Goal: Browse casually

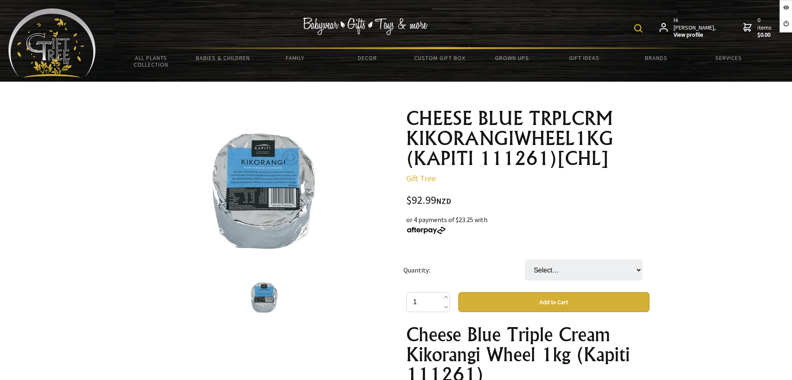
click at [603, 272] on select "Select… 1 WHL" at bounding box center [583, 269] width 117 height 21
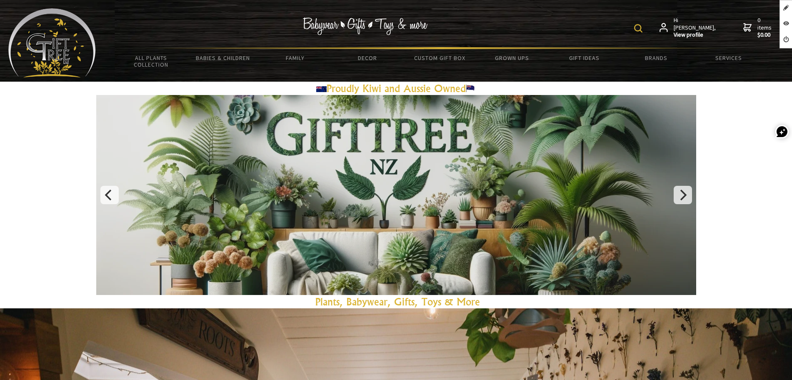
click at [79, 21] on img at bounding box center [51, 42] width 87 height 69
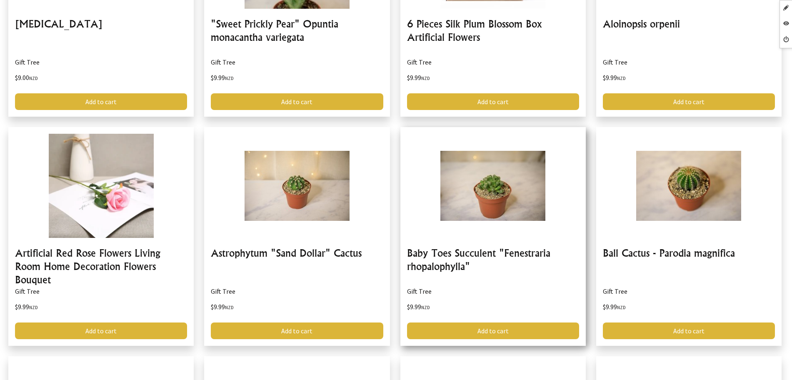
scroll to position [1302, 0]
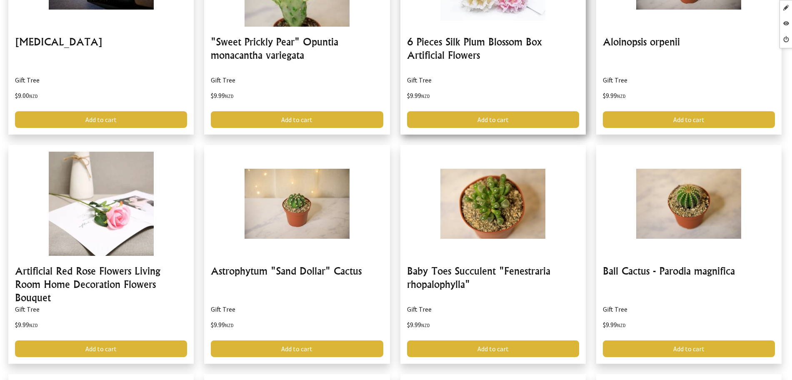
click at [475, 44] on link at bounding box center [492, 25] width 185 height 219
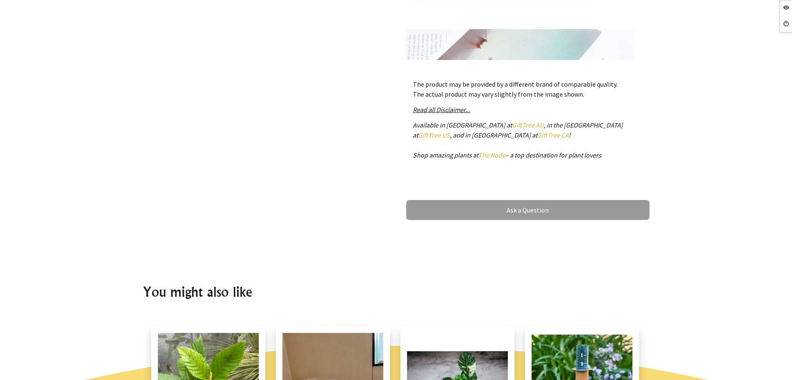
scroll to position [364, 0]
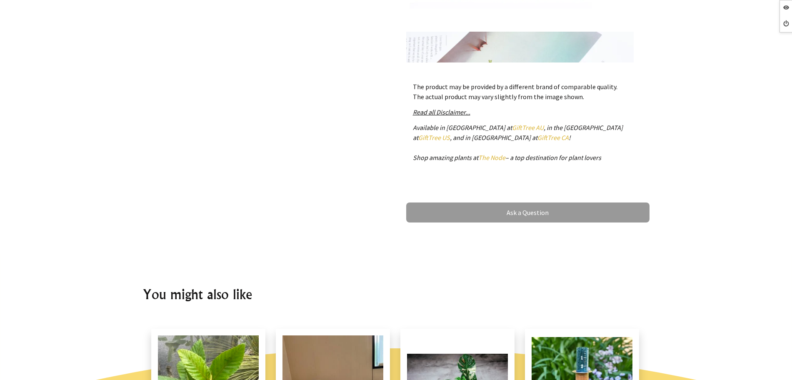
drag, startPoint x: 409, startPoint y: 121, endPoint x: 611, endPoint y: 157, distance: 205.1
click at [611, 157] on div "The product may be provided by a different brand of comparable quality. The act…" at bounding box center [527, 125] width 243 height 101
copy em "Available in Australia at GiftTree AU , in the United States at GiftTree US , a…"
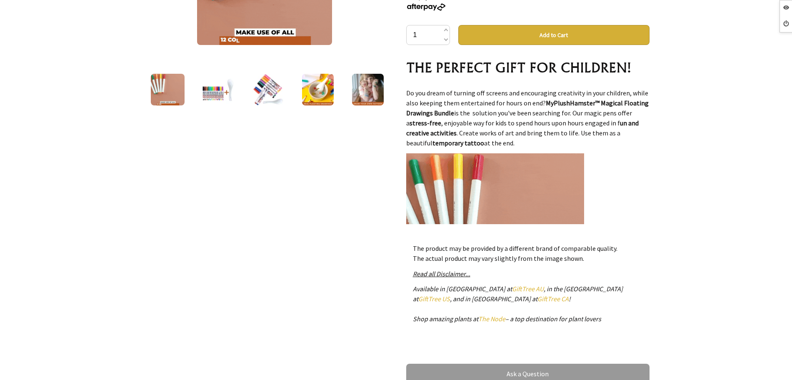
scroll to position [208, 0]
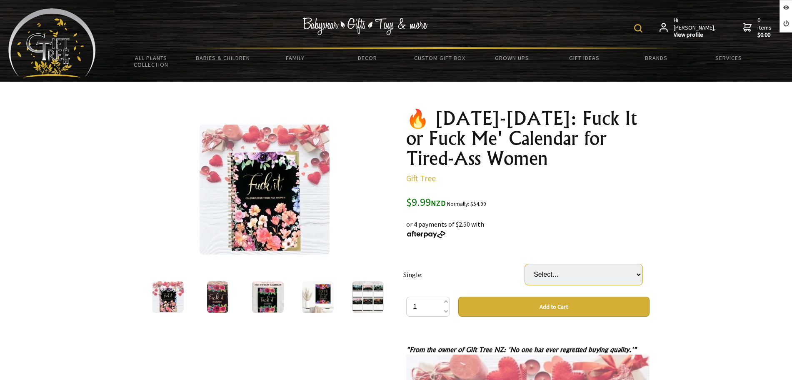
click at [568, 277] on select "Select… Fuck it "For Tired Ass Women" 2025 Fuck me "It's time to get Fit and Sh…" at bounding box center [583, 274] width 117 height 21
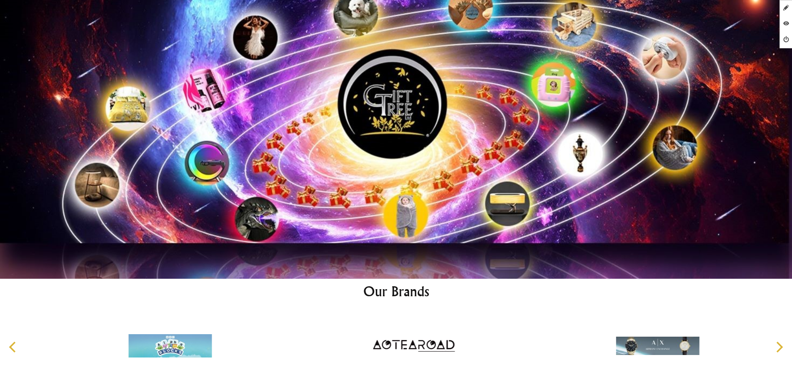
scroll to position [4488, 0]
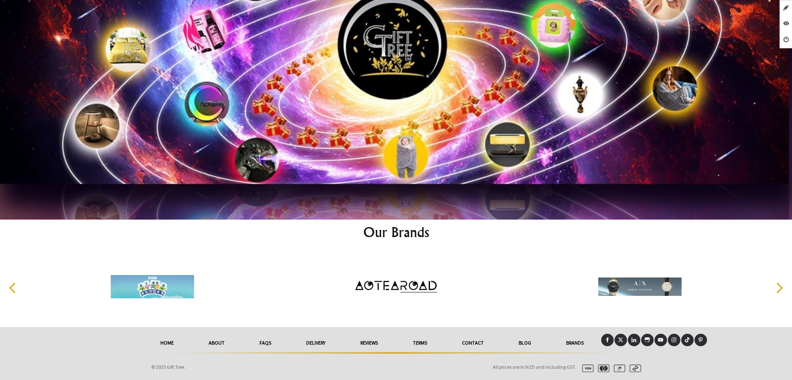
click at [662, 341] on icon at bounding box center [660, 340] width 5 height 4
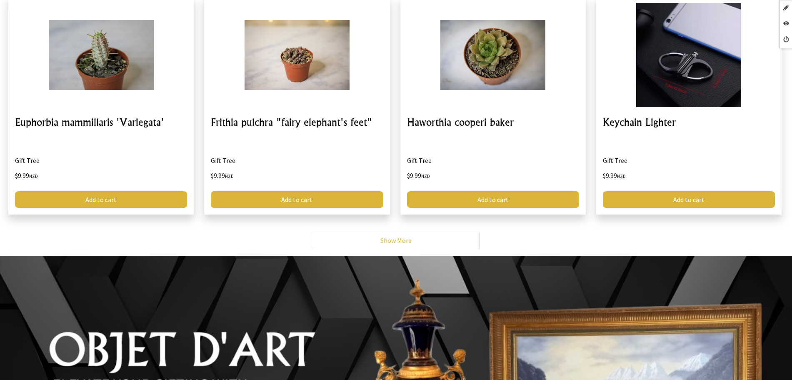
scroll to position [3395, 0]
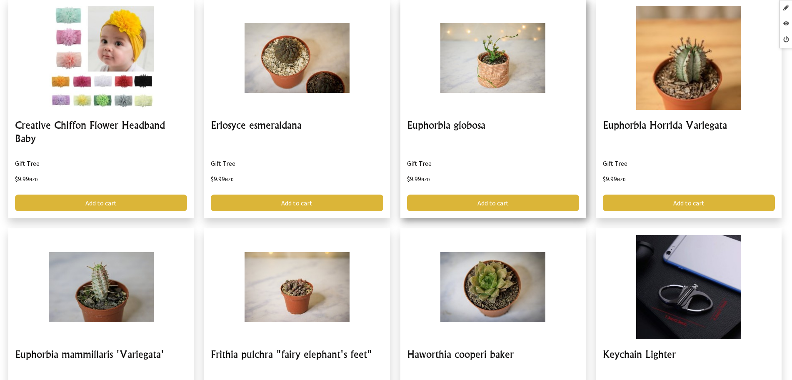
click at [460, 127] on link at bounding box center [492, 108] width 185 height 219
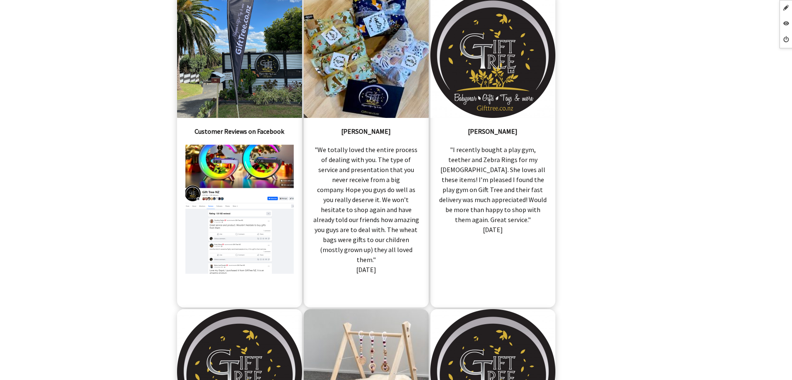
scroll to position [156, 0]
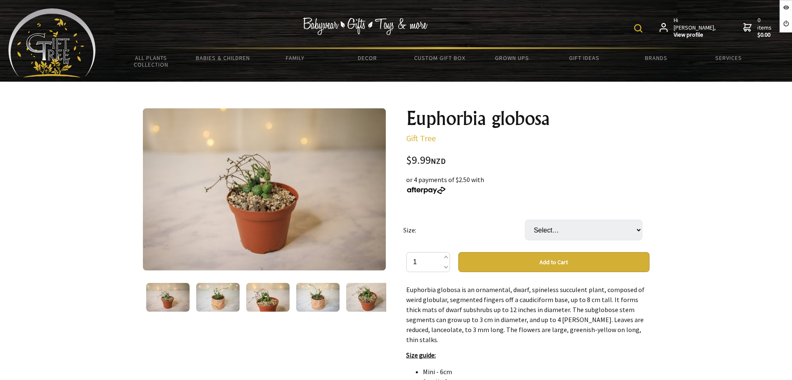
scroll to position [312, 0]
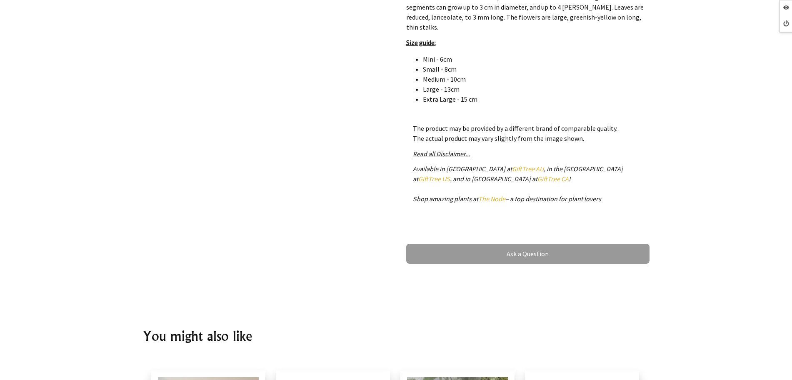
drag, startPoint x: 568, startPoint y: 191, endPoint x: 410, endPoint y: 159, distance: 161.1
click at [410, 159] on div "The product may be provided by a different brand of comparable quality. The act…" at bounding box center [527, 167] width 243 height 101
copy em "Available in [GEOGRAPHIC_DATA] at [GEOGRAPHIC_DATA] AU , in the [GEOGRAPHIC_DAT…"
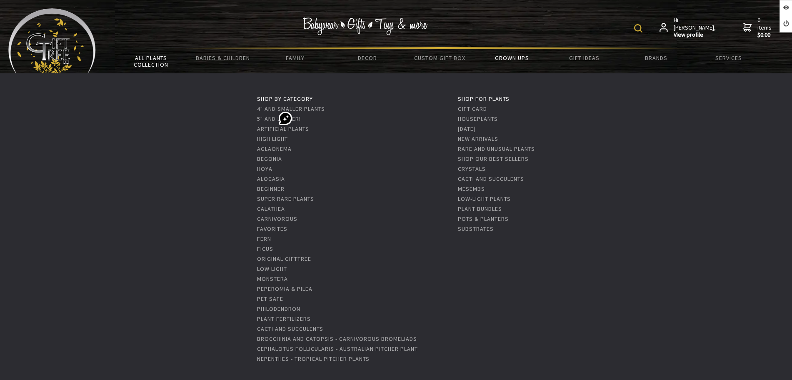
click at [145, 57] on link "All Plants Collection" at bounding box center [151, 61] width 72 height 24
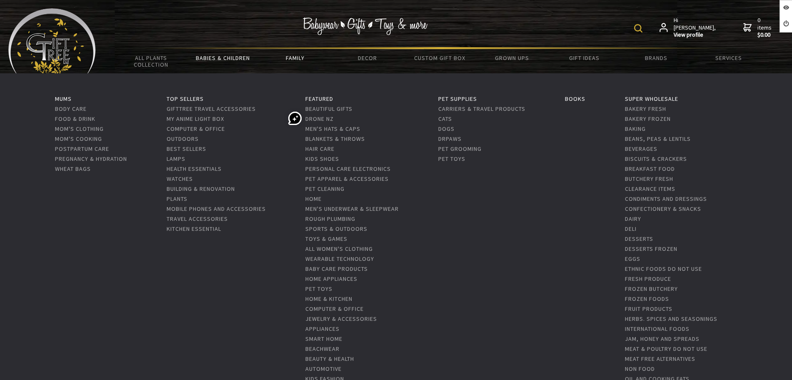
click at [300, 60] on link "Family" at bounding box center [295, 57] width 72 height 17
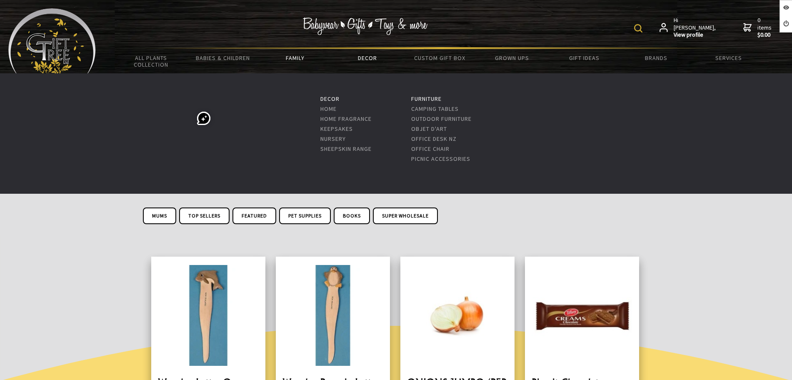
click at [367, 57] on link "Decor" at bounding box center [367, 57] width 72 height 17
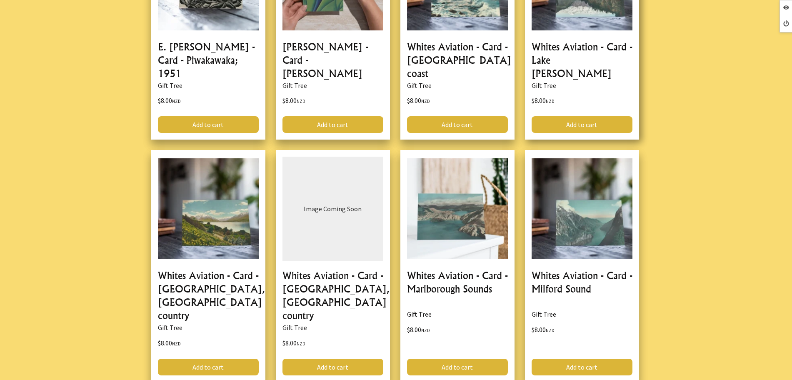
scroll to position [989, 0]
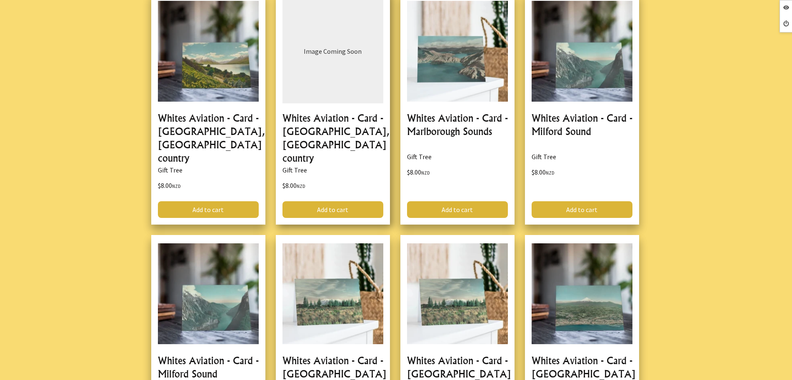
click at [317, 132] on link at bounding box center [333, 109] width 114 height 232
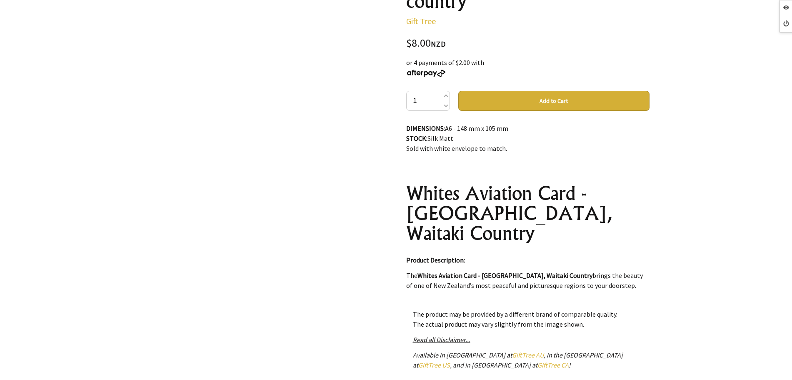
scroll to position [52, 0]
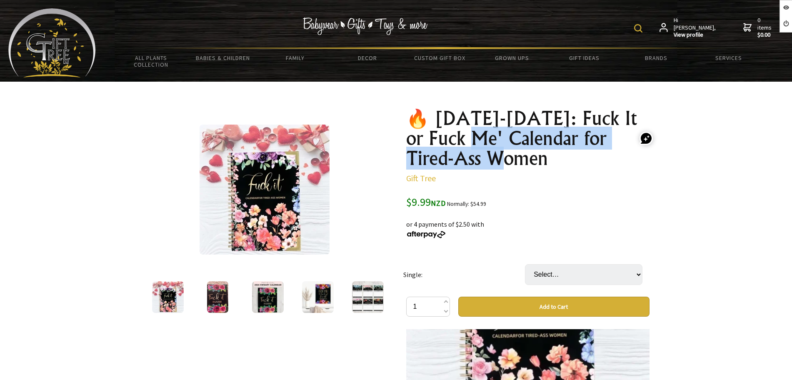
drag, startPoint x: 489, startPoint y: 139, endPoint x: 526, endPoint y: 162, distance: 44.1
click at [526, 162] on h1 "🔥 2025-2026: Fuck It or Fuck Me' Calendar for Tired-Ass Women" at bounding box center [527, 138] width 243 height 60
copy h1 "alendar for Tired-Ass Women"
